Goal: Task Accomplishment & Management: Complete application form

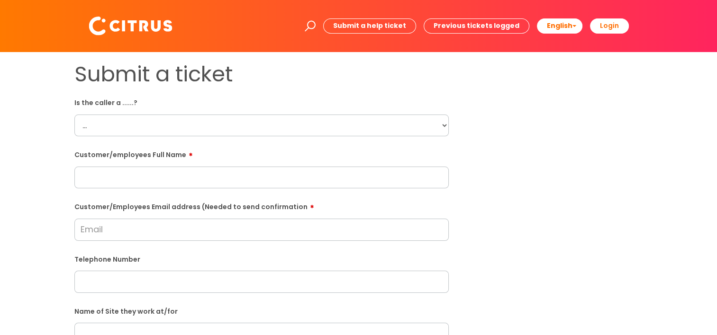
click at [448, 128] on select "... Citrus Customer Citrus Employee [DEMOGRAPHIC_DATA] Supplier" at bounding box center [261, 126] width 374 height 22
select select "Citrus Customer"
click at [74, 115] on select "... Citrus Customer Citrus Employee [DEMOGRAPHIC_DATA] Supplier" at bounding box center [261, 126] width 374 height 22
click at [116, 171] on input "text" at bounding box center [261, 178] width 374 height 22
drag, startPoint x: 231, startPoint y: 187, endPoint x: 224, endPoint y: 185, distance: 7.0
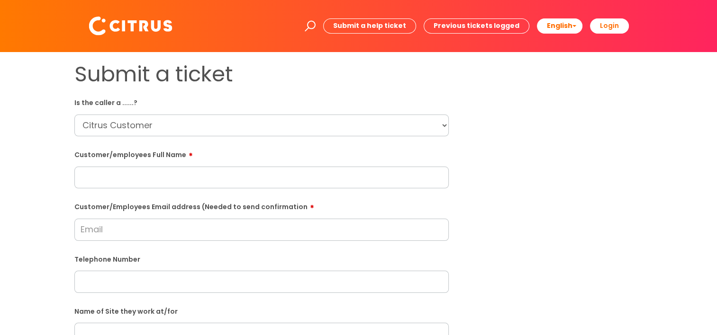
click at [230, 187] on input "text" at bounding box center [261, 178] width 374 height 22
paste input "[PERSON_NAME]"
type input "[PERSON_NAME]"
click at [211, 229] on input "Customer/Employees Email address (Needed to send confirmation" at bounding box center [261, 230] width 374 height 22
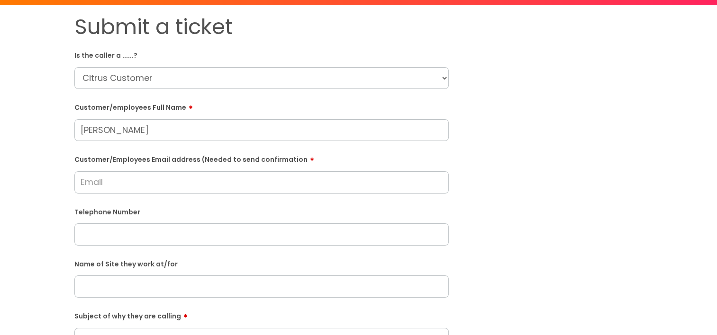
click at [198, 240] on input "text" at bounding box center [261, 235] width 374 height 22
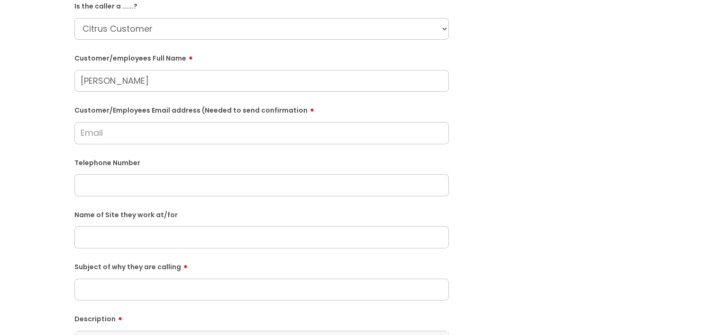
scroll to position [95, 0]
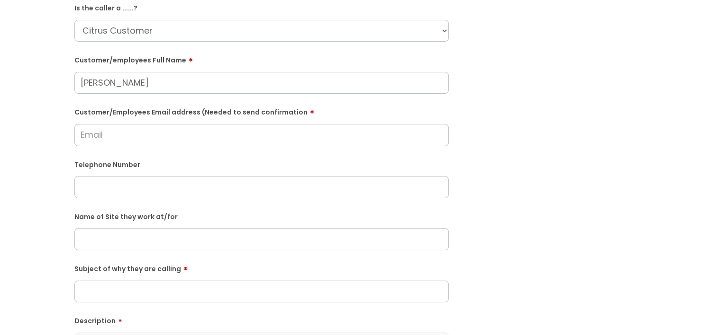
drag, startPoint x: 147, startPoint y: 187, endPoint x: 144, endPoint y: 204, distance: 17.3
click at [147, 187] on input "text" at bounding box center [261, 187] width 374 height 22
paste input "01932874286"
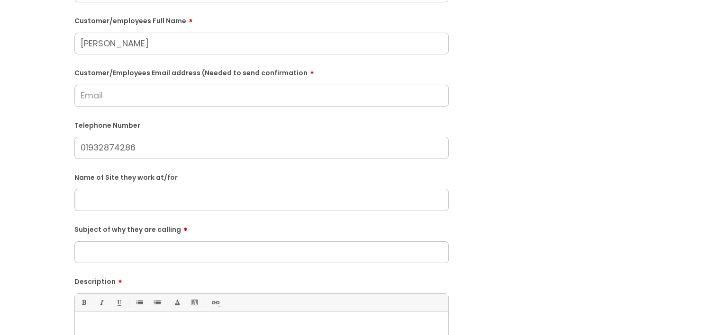
scroll to position [189, 0]
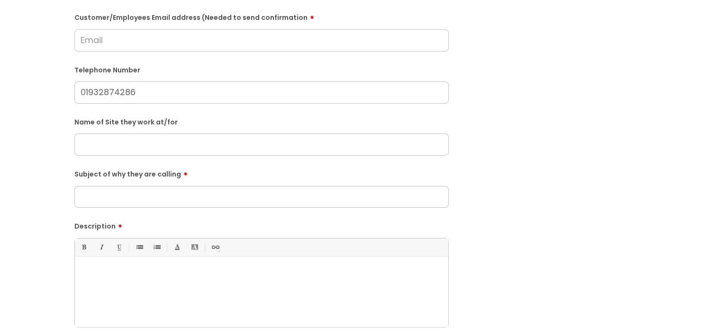
type input "01932874286"
click at [121, 278] on div at bounding box center [261, 294] width 373 height 65
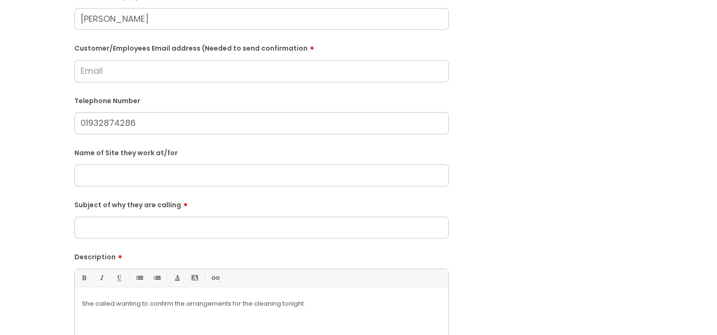
scroll to position [142, 0]
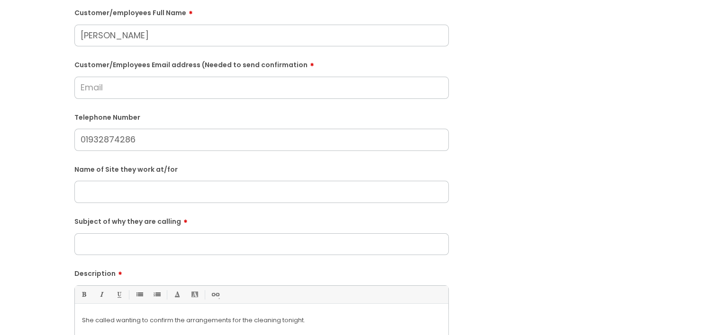
drag, startPoint x: 103, startPoint y: 87, endPoint x: 97, endPoint y: 90, distance: 6.6
click at [103, 87] on input "Customer/Employees Email address (Needed to send confirmation" at bounding box center [261, 88] width 374 height 22
click at [121, 91] on input "Customer/Employees Email address (Needed to send confirmation" at bounding box center [261, 88] width 374 height 22
click at [111, 96] on input "Customer/Employees Email address (Needed to send confirmation" at bounding box center [261, 88] width 374 height 22
click at [90, 93] on input "Customer/Employees Email address (Needed to send confirmation" at bounding box center [261, 88] width 374 height 22
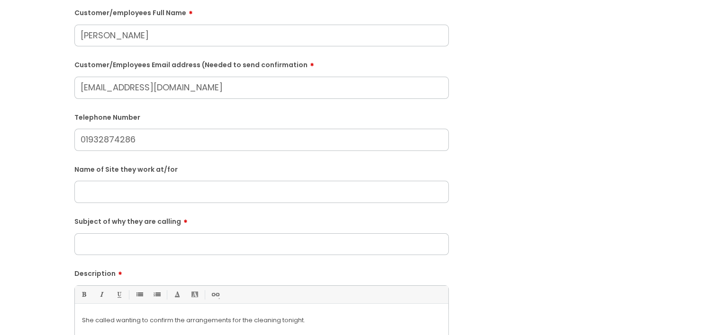
type input "[EMAIL_ADDRESS][DOMAIN_NAME]"
click at [138, 188] on input "text" at bounding box center [261, 192] width 374 height 22
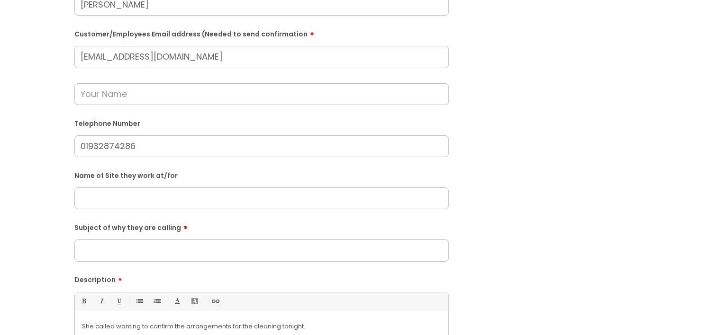
scroll to position [189, 0]
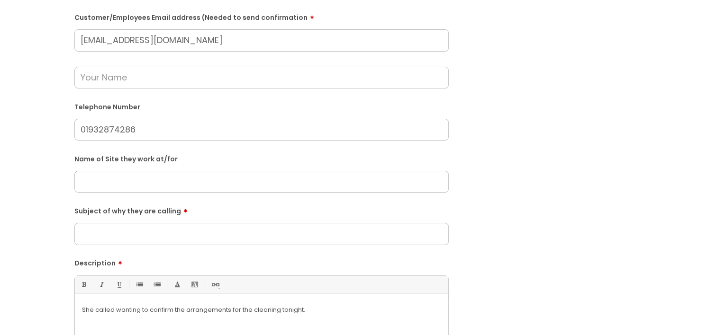
click at [102, 234] on input "Subject of why they are calling" at bounding box center [261, 234] width 374 height 22
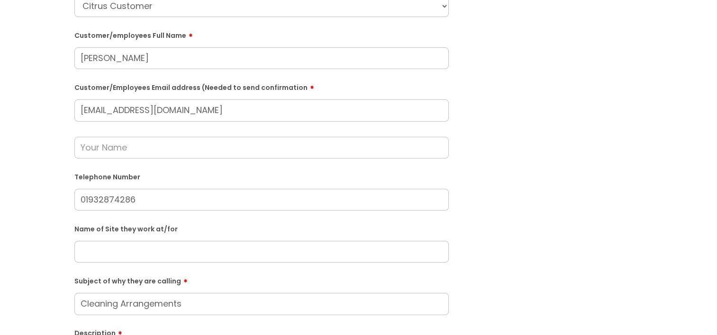
scroll to position [47, 0]
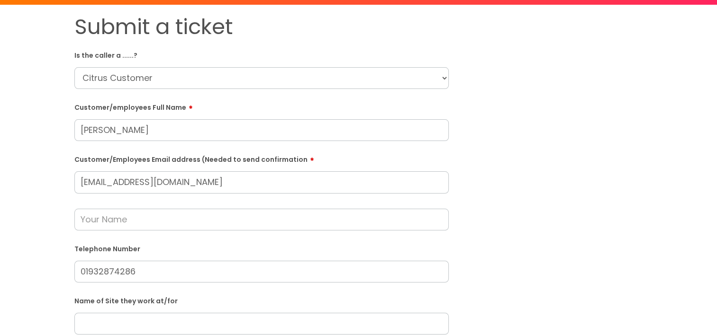
type input "Cleaning Arrangements"
click at [113, 225] on input "text" at bounding box center [261, 220] width 374 height 22
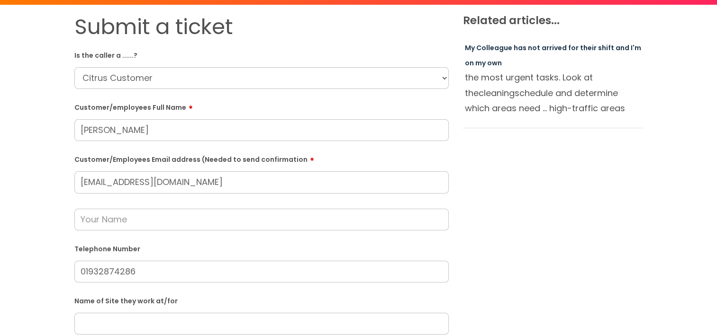
click at [40, 245] on div "Submit a ticket Is the caller a ......? ... Citrus Customer Citrus Employee [DE…" at bounding box center [358, 305] width 698 height 583
click at [105, 233] on form "Is the caller a ......? ... Citrus Customer Citrus Employee [DEMOGRAPHIC_DATA] …" at bounding box center [261, 314] width 374 height 534
click at [105, 228] on input "text" at bounding box center [261, 220] width 374 height 22
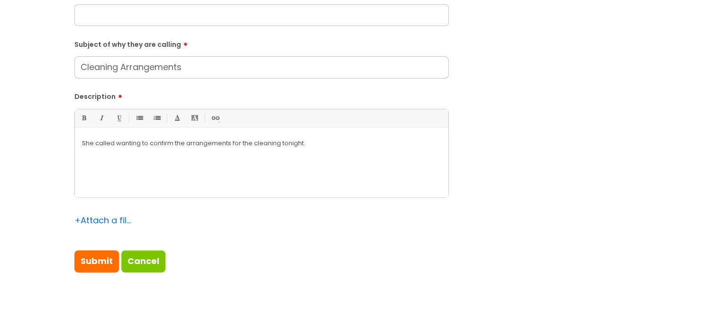
scroll to position [474, 0]
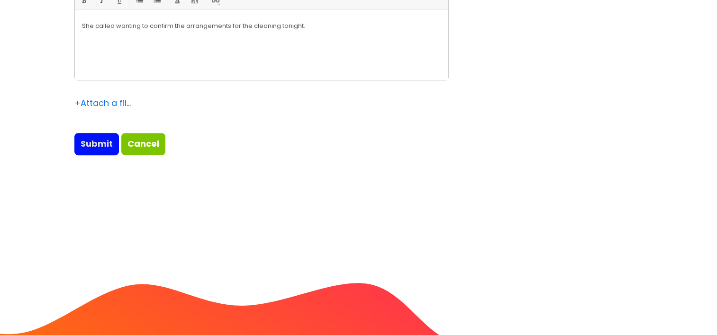
type input "[PERSON_NAME]"
click at [89, 153] on input "Submit" at bounding box center [96, 144] width 45 height 22
type input "Please Wait..."
